Goal: Information Seeking & Learning: Find specific fact

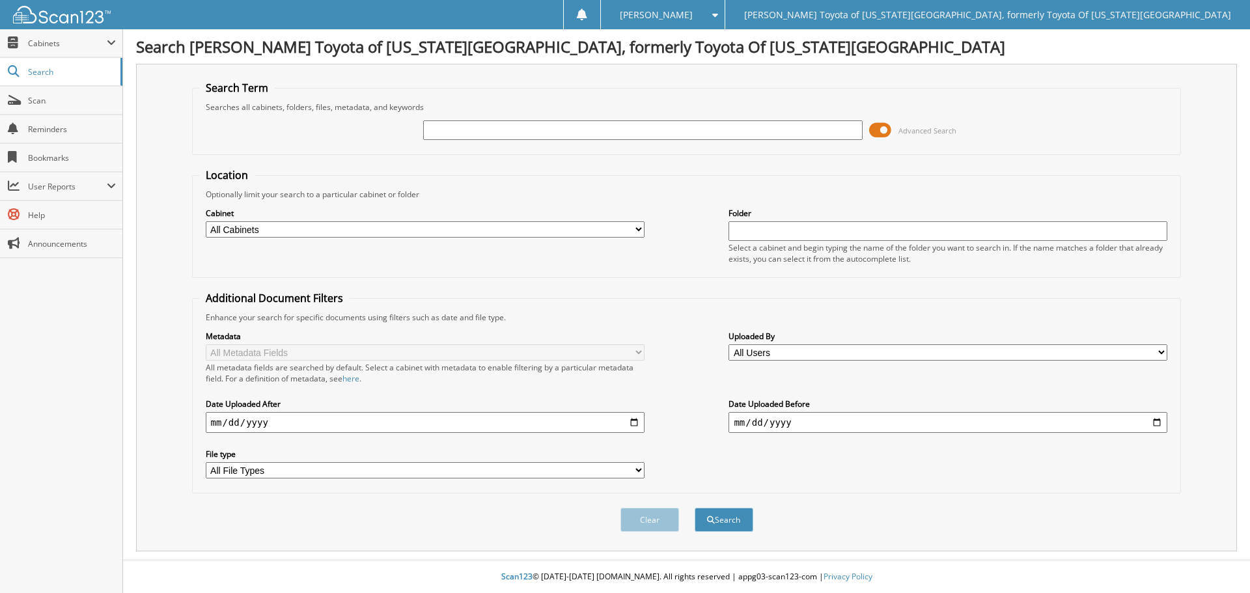
click at [431, 132] on input "text" at bounding box center [642, 130] width 439 height 20
click at [436, 132] on input "text" at bounding box center [642, 130] width 439 height 20
type input "TARWICK"
click at [695, 508] on button "Search" at bounding box center [724, 520] width 59 height 24
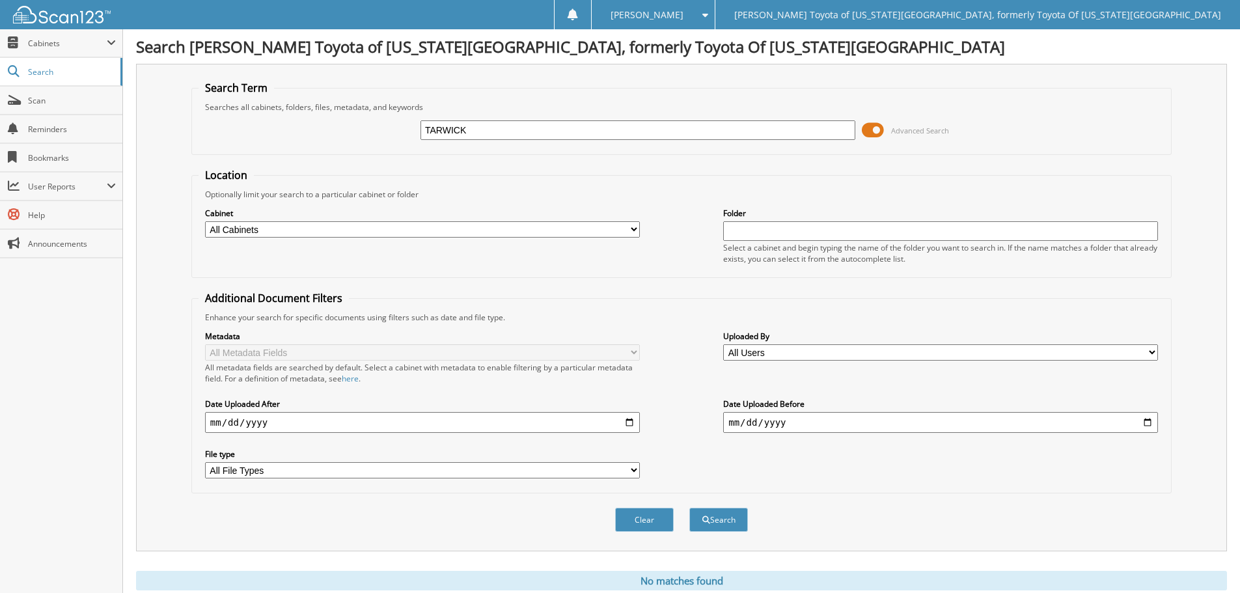
drag, startPoint x: 494, startPoint y: 131, endPoint x: 401, endPoint y: 142, distance: 93.8
click at [401, 142] on div "TARWICK Advanced Search" at bounding box center [682, 130] width 966 height 35
type input "[PERSON_NAME]"
click at [690, 508] on button "Search" at bounding box center [719, 520] width 59 height 24
